Goal: Entertainment & Leisure: Consume media (video, audio)

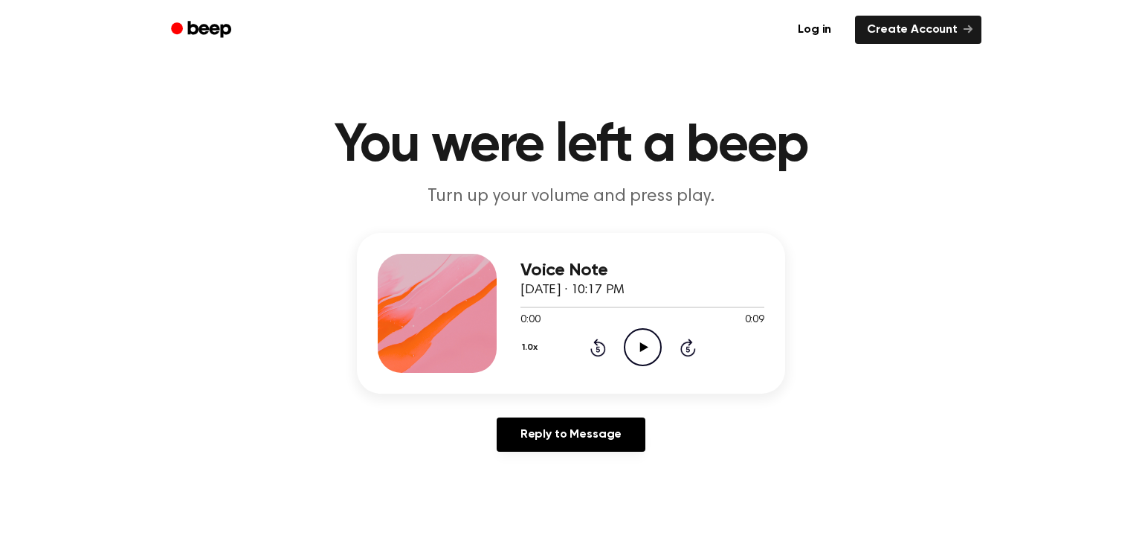
click at [637, 341] on icon "Play Audio" at bounding box center [643, 347] width 38 height 38
click at [667, 345] on div "1.0x Rewind 5 seconds Play Audio Skip 5 seconds" at bounding box center [643, 347] width 244 height 38
click at [635, 350] on icon "Play Audio" at bounding box center [643, 347] width 38 height 38
click at [657, 80] on main "You were left a beep Turn up your volume and press play. Voice Note September 2…" at bounding box center [571, 458] width 1142 height 917
click at [657, 361] on icon "Play Audio" at bounding box center [643, 347] width 38 height 38
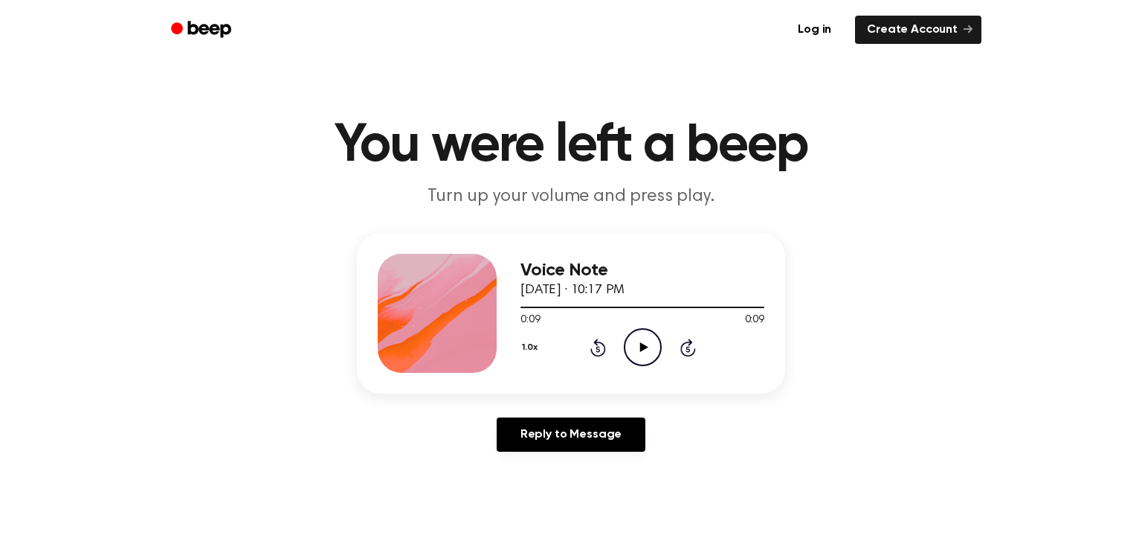
click at [637, 359] on icon "Play Audio" at bounding box center [643, 347] width 38 height 38
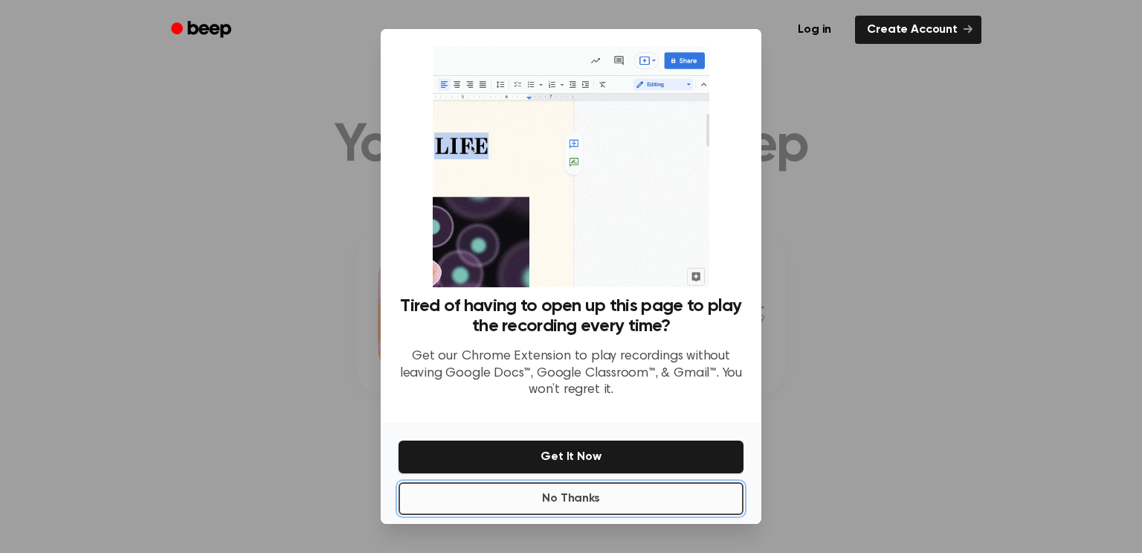
click at [580, 504] on button "No Thanks" at bounding box center [571, 498] width 345 height 33
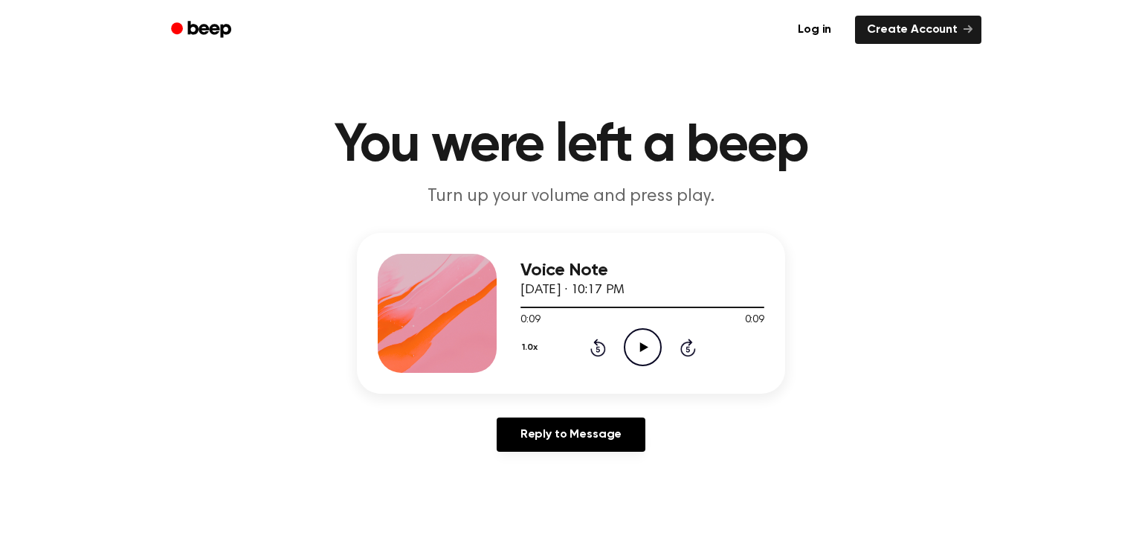
click at [640, 346] on icon at bounding box center [644, 347] width 8 height 10
click at [664, 366] on div "Voice Note September 28, 2025 · 10:17 PM 0:09 0:09 Your browser does not suppor…" at bounding box center [643, 313] width 244 height 119
click at [642, 340] on icon "Play Audio" at bounding box center [643, 347] width 38 height 38
click at [620, 347] on div "1.0x Rewind 5 seconds Play Audio Skip 5 seconds" at bounding box center [643, 347] width 244 height 38
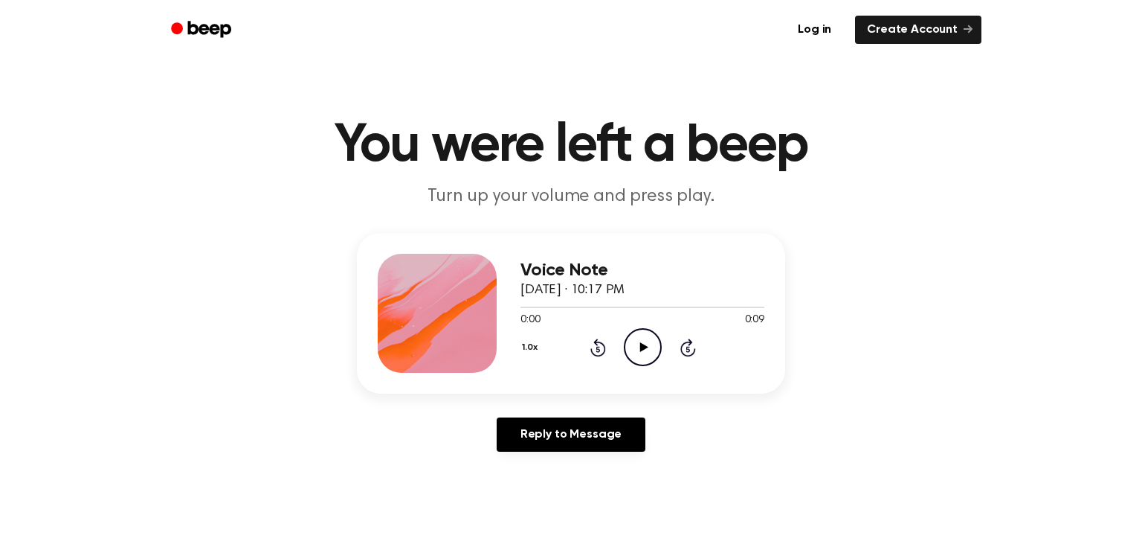
click at [658, 354] on circle at bounding box center [643, 347] width 36 height 36
click at [635, 346] on icon "Pause Audio" at bounding box center [643, 347] width 38 height 38
click at [635, 346] on icon "Play Audio" at bounding box center [643, 347] width 38 height 38
click at [657, 353] on icon "Play Audio" at bounding box center [643, 347] width 38 height 38
click at [654, 353] on icon "Pause Audio" at bounding box center [643, 347] width 38 height 38
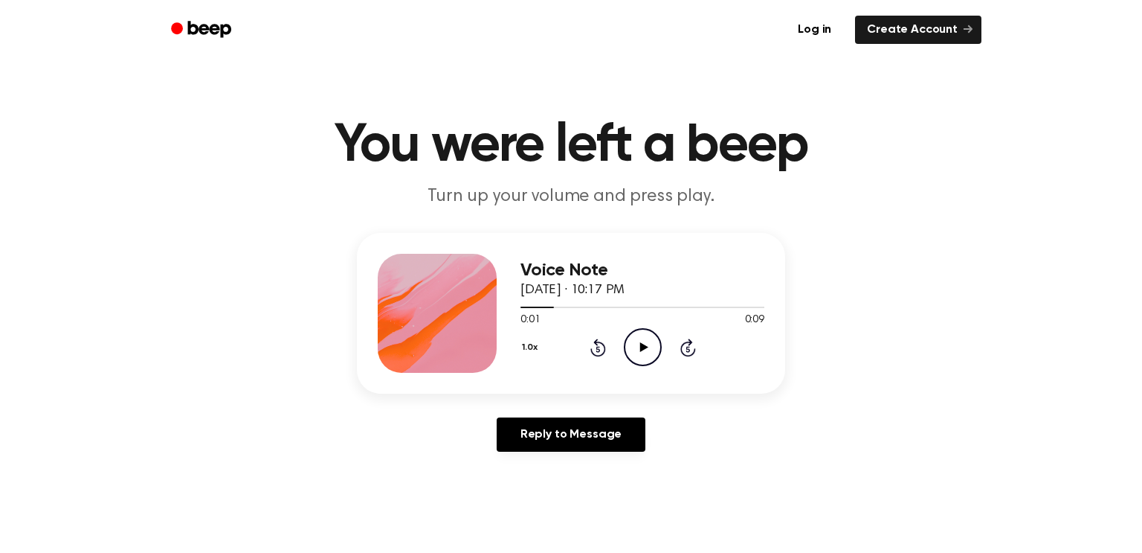
click at [654, 353] on icon "Play Audio" at bounding box center [643, 347] width 38 height 38
click at [649, 348] on icon "Play Audio" at bounding box center [643, 347] width 38 height 38
drag, startPoint x: 620, startPoint y: 303, endPoint x: 481, endPoint y: 308, distance: 139.1
click at [481, 308] on div "Voice Note September 28, 2025 · 10:17 PM 0:03 0:09 Your browser does not suppor…" at bounding box center [571, 313] width 428 height 161
click at [617, 311] on span at bounding box center [620, 307] width 12 height 12
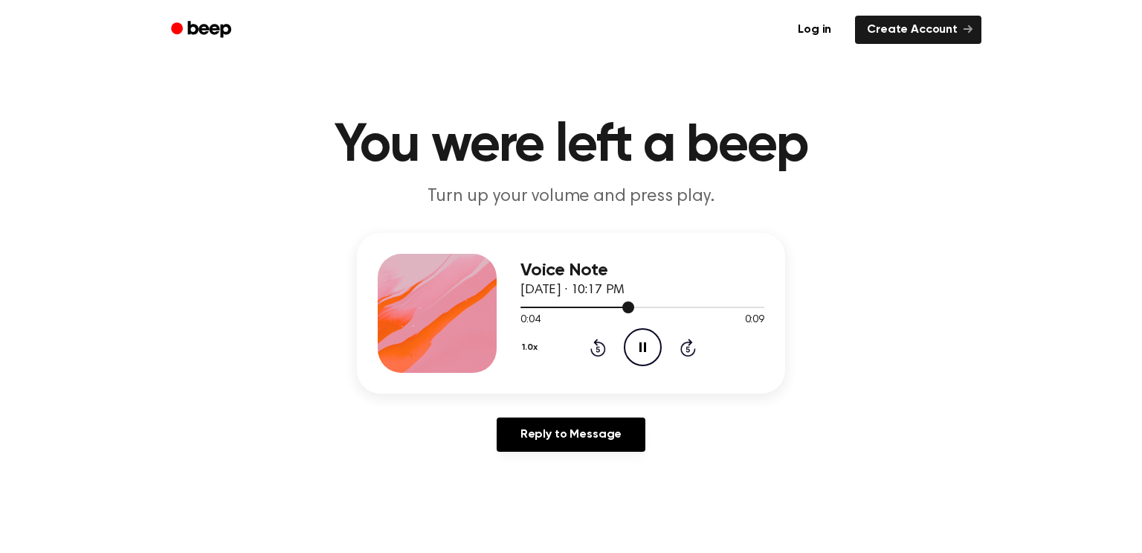
drag, startPoint x: 608, startPoint y: 312, endPoint x: 620, endPoint y: 309, distance: 13.0
click at [620, 309] on div at bounding box center [643, 306] width 244 height 12
click at [599, 350] on icon at bounding box center [598, 349] width 4 height 6
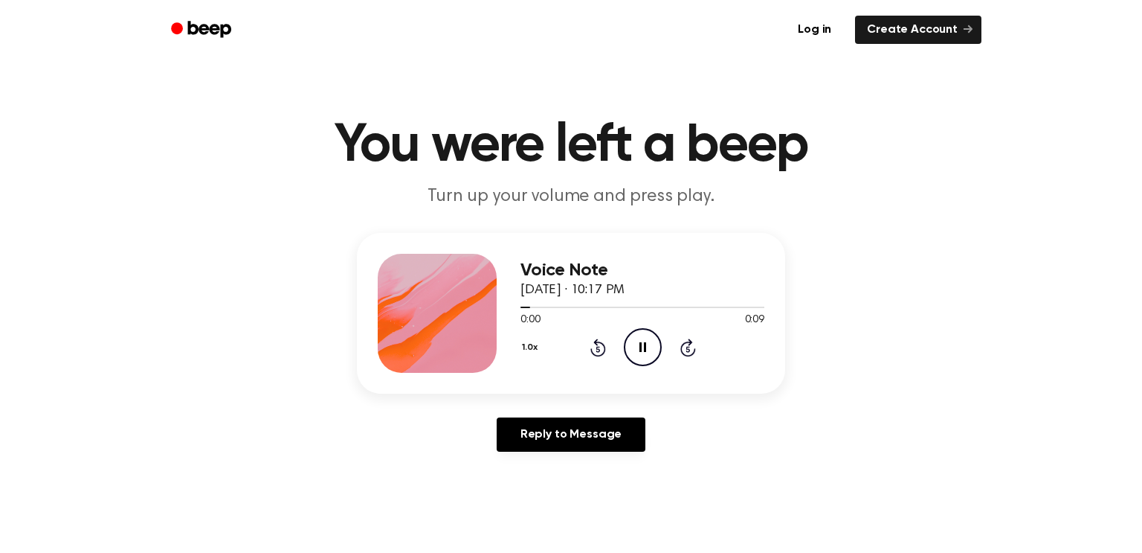
click at [641, 347] on icon "Pause Audio" at bounding box center [643, 347] width 38 height 38
click at [596, 345] on icon at bounding box center [599, 347] width 16 height 18
click at [594, 345] on icon "Rewind 5 seconds" at bounding box center [598, 347] width 16 height 19
click at [652, 346] on icon "Play Audio" at bounding box center [643, 347] width 38 height 38
click at [602, 353] on icon at bounding box center [599, 347] width 16 height 18
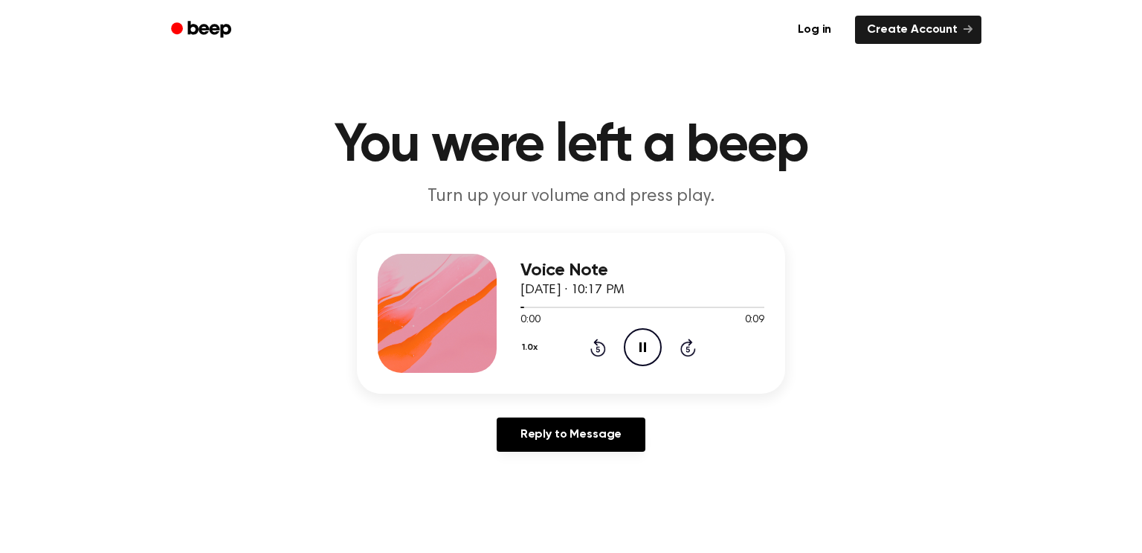
click at [643, 347] on icon "Pause Audio" at bounding box center [643, 347] width 38 height 38
click at [602, 349] on icon "Rewind 5 seconds" at bounding box center [598, 347] width 16 height 19
click at [649, 339] on icon "Play Audio" at bounding box center [643, 347] width 38 height 38
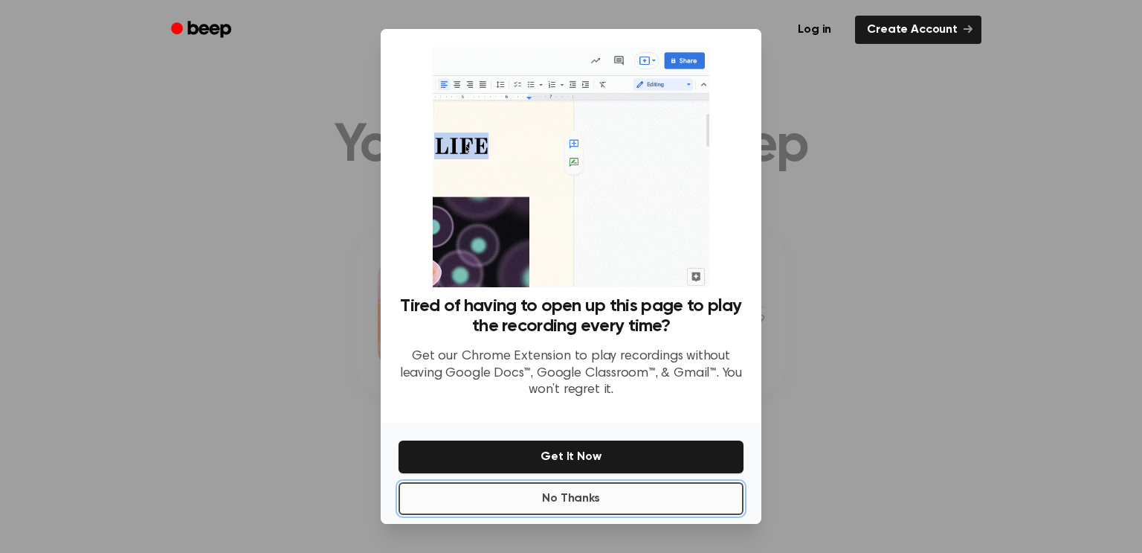
click at [599, 499] on button "No Thanks" at bounding box center [571, 498] width 345 height 33
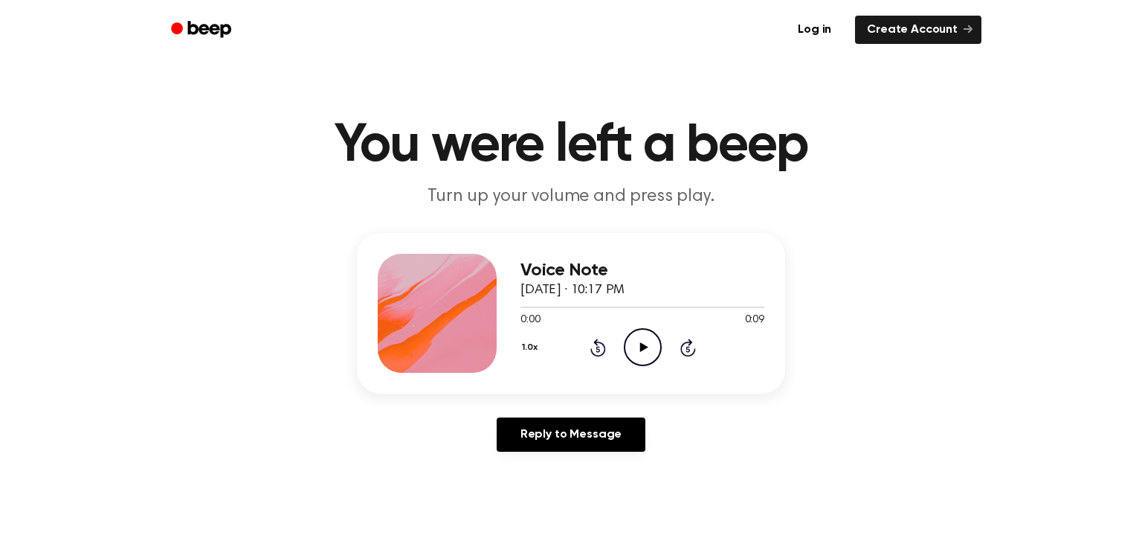
click at [642, 353] on icon "Play Audio" at bounding box center [643, 347] width 38 height 38
click at [635, 344] on icon "Play Audio" at bounding box center [643, 347] width 38 height 38
click at [635, 344] on icon "Pause Audio" at bounding box center [643, 347] width 38 height 38
click at [635, 344] on icon "Play Audio" at bounding box center [643, 347] width 38 height 38
click at [599, 346] on icon "Rewind 5 seconds" at bounding box center [598, 347] width 16 height 19
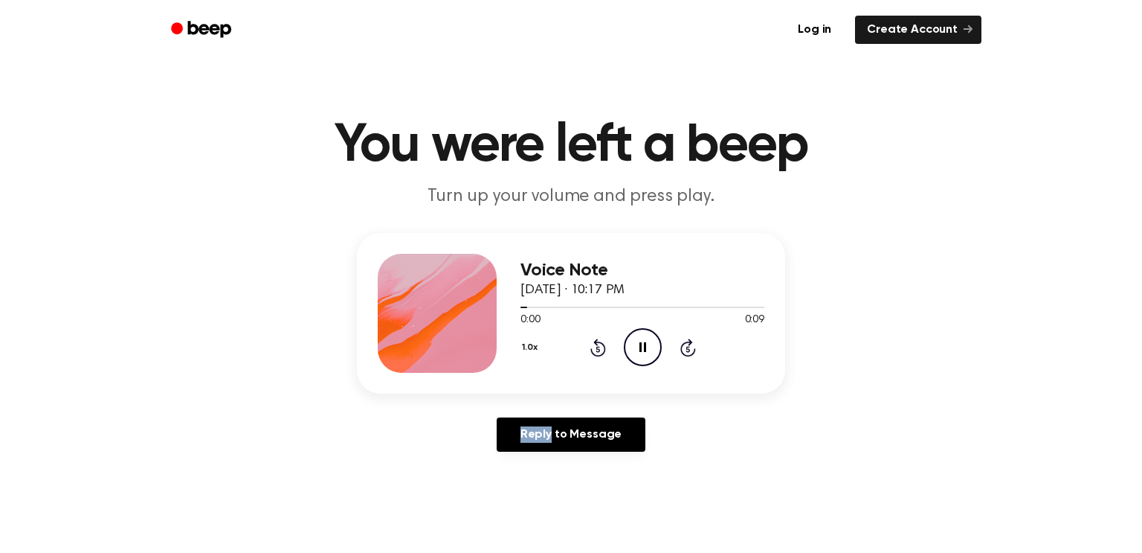
click at [599, 346] on icon "Rewind 5 seconds" at bounding box center [598, 347] width 16 height 19
click at [649, 353] on icon "Pause Audio" at bounding box center [643, 347] width 38 height 38
click at [649, 353] on icon "Play Audio" at bounding box center [643, 347] width 38 height 38
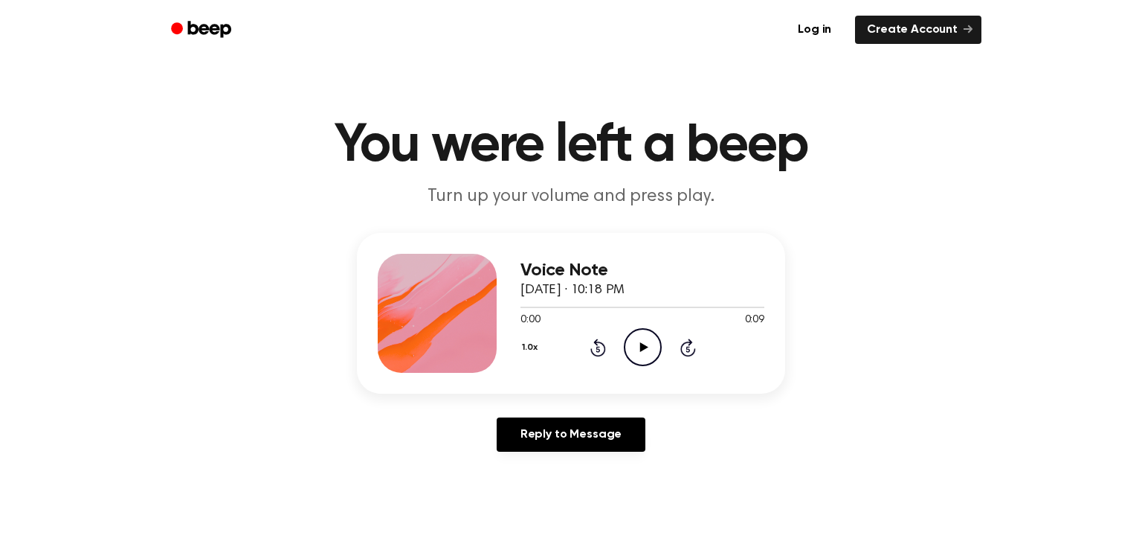
click at [635, 364] on icon "Play Audio" at bounding box center [643, 347] width 38 height 38
click at [608, 360] on div "1.0x Rewind 5 seconds Play Audio Skip 5 seconds" at bounding box center [643, 347] width 244 height 38
click at [662, 356] on div "1.0x Rewind 5 seconds Play Audio Skip 5 seconds" at bounding box center [643, 347] width 244 height 38
click at [654, 351] on icon "Play Audio" at bounding box center [643, 347] width 38 height 38
